Goal: Task Accomplishment & Management: Manage account settings

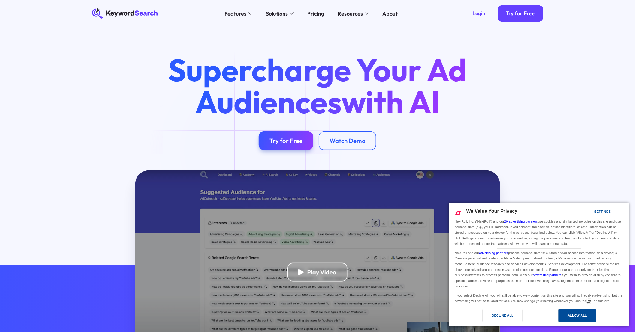
click at [575, 319] on div "Allow All" at bounding box center [576, 316] width 19 height 7
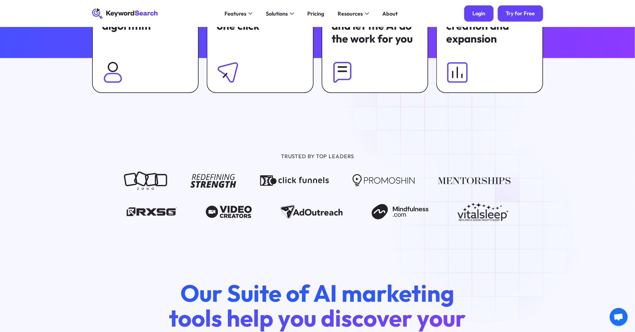
scroll to position [69, 0]
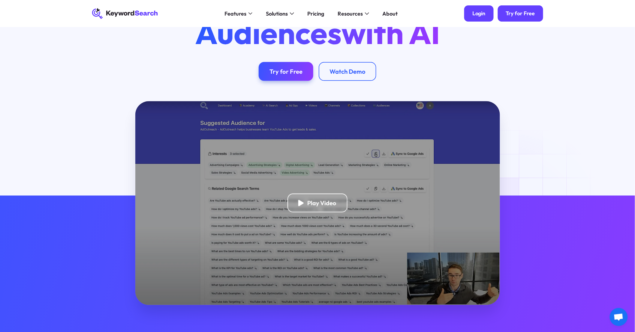
click at [479, 16] on div "Login" at bounding box center [478, 13] width 13 height 7
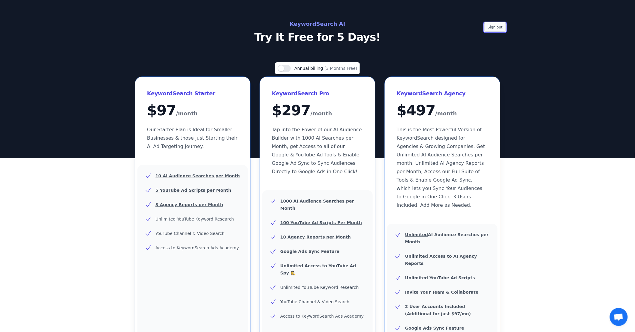
click at [503, 25] on button "Sign out" at bounding box center [495, 27] width 22 height 9
